Goal: Information Seeking & Learning: Check status

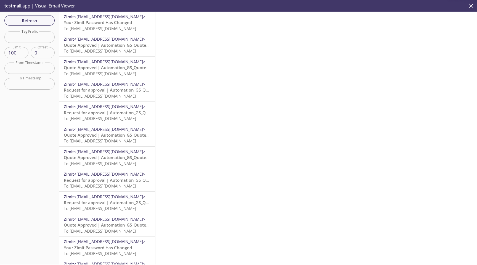
click at [110, 26] on span "To: [EMAIL_ADDRESS][DOMAIN_NAME]" at bounding box center [100, 29] width 72 height 6
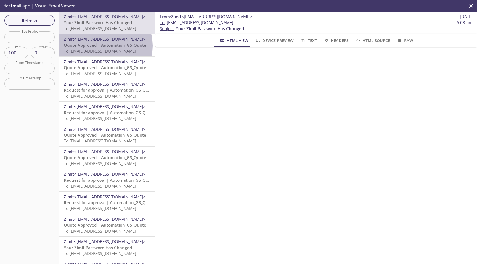
click at [103, 46] on span "Quote Approved | Automation_GS_Quotexo9yv" at bounding box center [111, 45] width 94 height 6
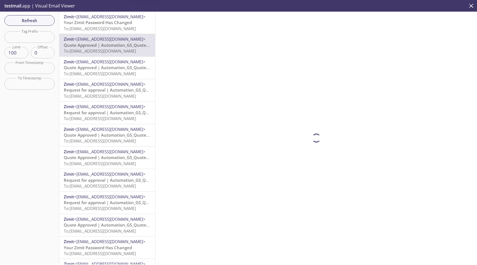
click at [106, 26] on span "To: [EMAIL_ADDRESS][DOMAIN_NAME]" at bounding box center [100, 29] width 72 height 6
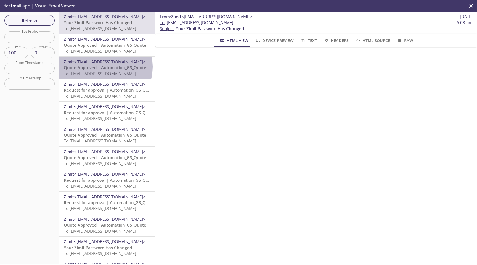
click at [102, 67] on span "Quote Approved | Automation_GS_Quotexo9yv" at bounding box center [111, 68] width 94 height 6
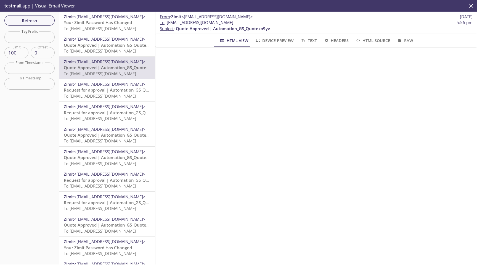
click at [105, 26] on span "To: [EMAIL_ADDRESS][DOMAIN_NAME]" at bounding box center [100, 29] width 72 height 6
